Goal: Information Seeking & Learning: Learn about a topic

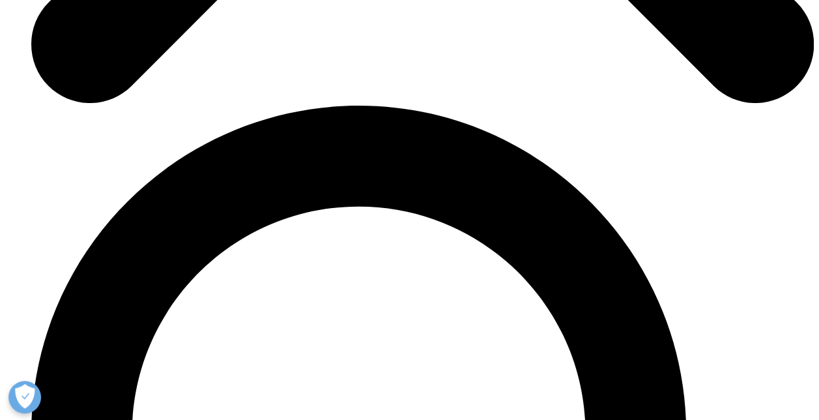
scroll to position [4313, 0]
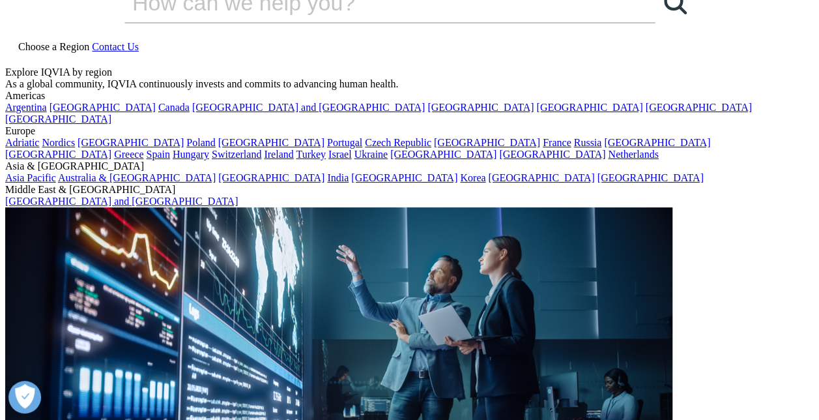
scroll to position [28, 0]
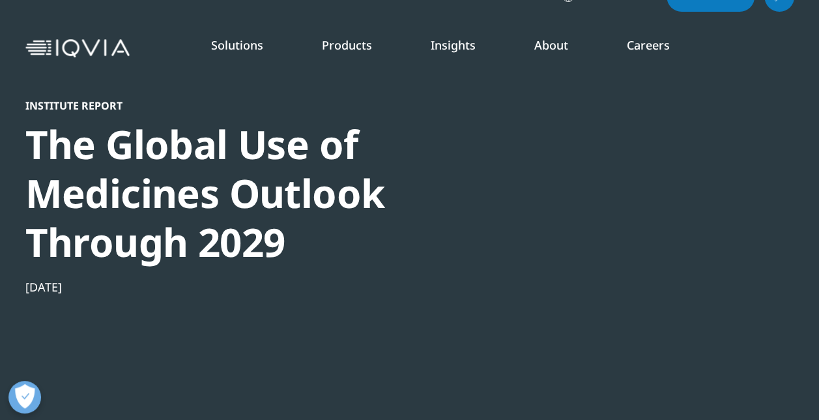
drag, startPoint x: 502, startPoint y: 57, endPoint x: 484, endPoint y: 177, distance: 120.7
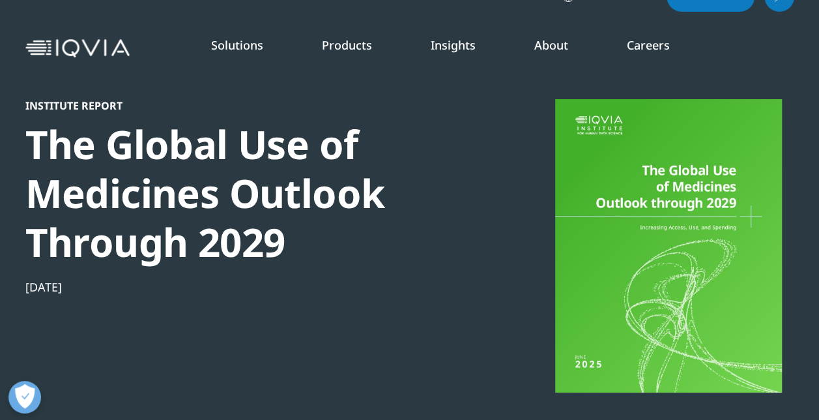
click at [484, 79] on li "Insights BLOGS, WHITE PAPERS & CASE STUDIES Explore our library of insights, th…" at bounding box center [454, 58] width 104 height 42
click at [589, 288] on div at bounding box center [669, 245] width 252 height 293
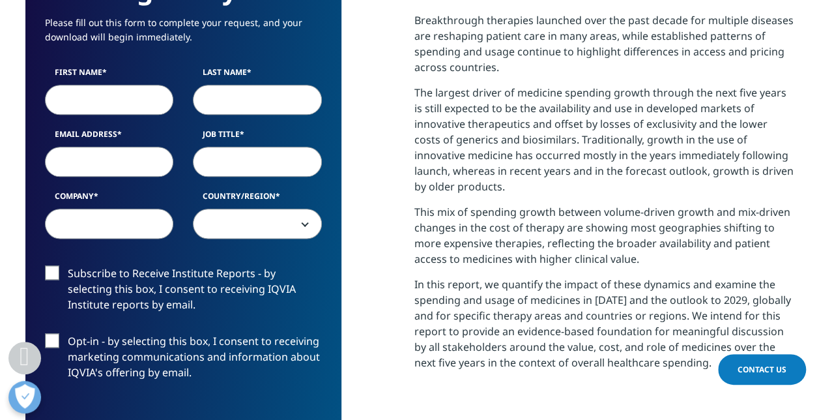
scroll to position [690, 0]
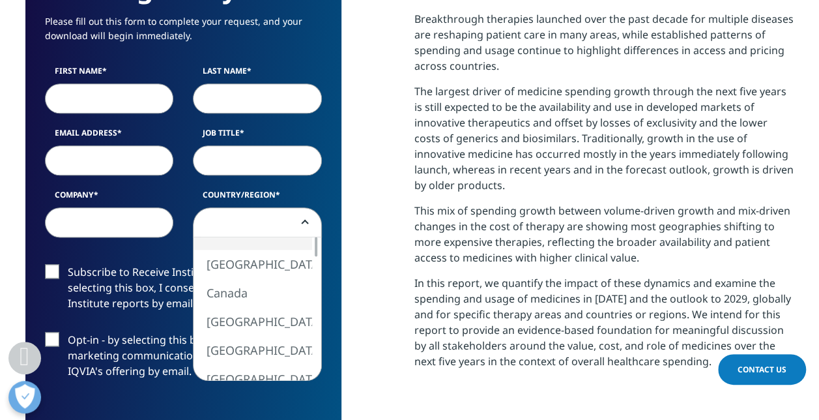
click at [263, 226] on span at bounding box center [258, 223] width 128 height 30
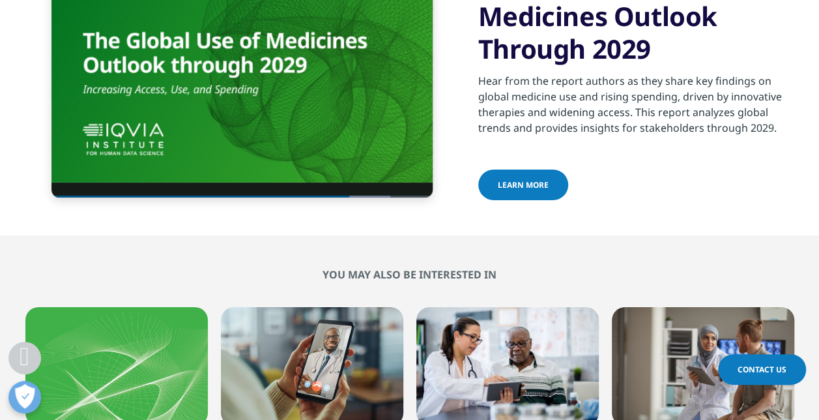
scroll to position [4726, 0]
